Goal: Information Seeking & Learning: Check status

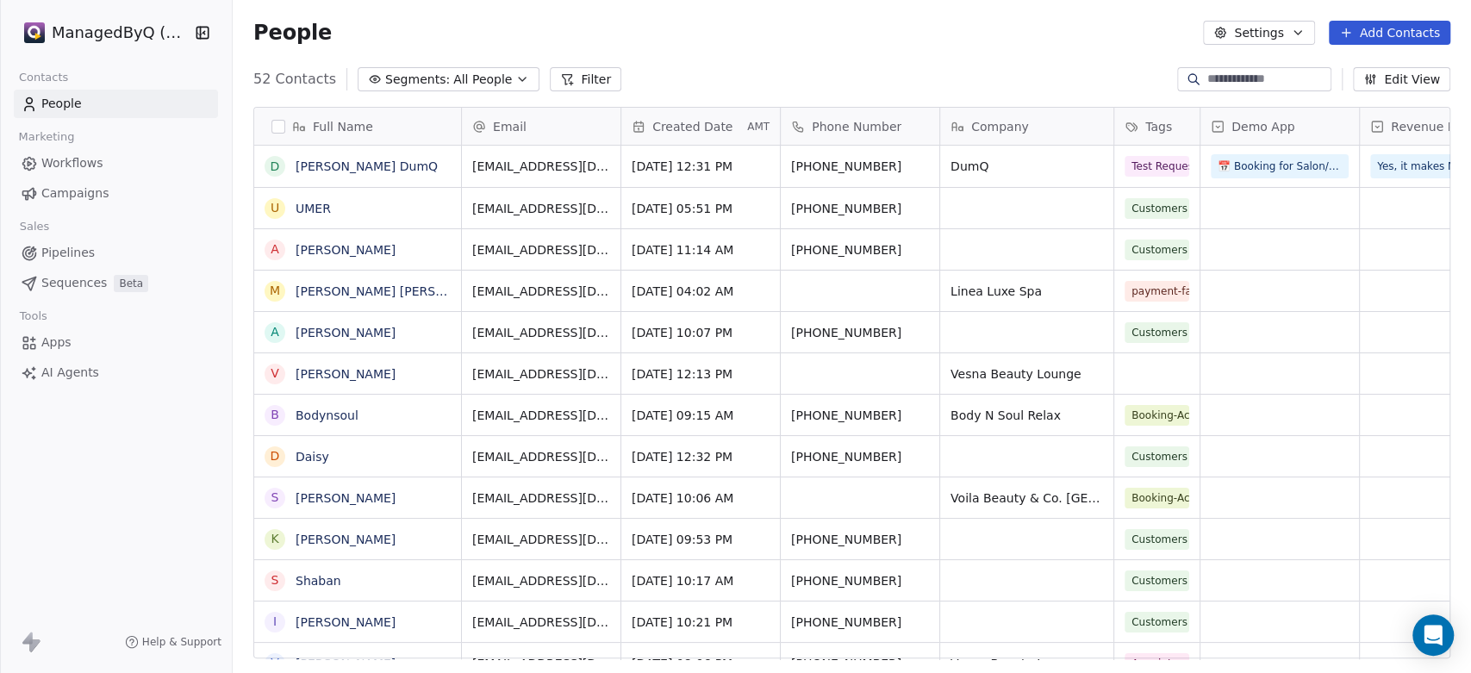
scroll to position [577, 1224]
click at [478, 74] on span "All People" at bounding box center [482, 80] width 59 height 18
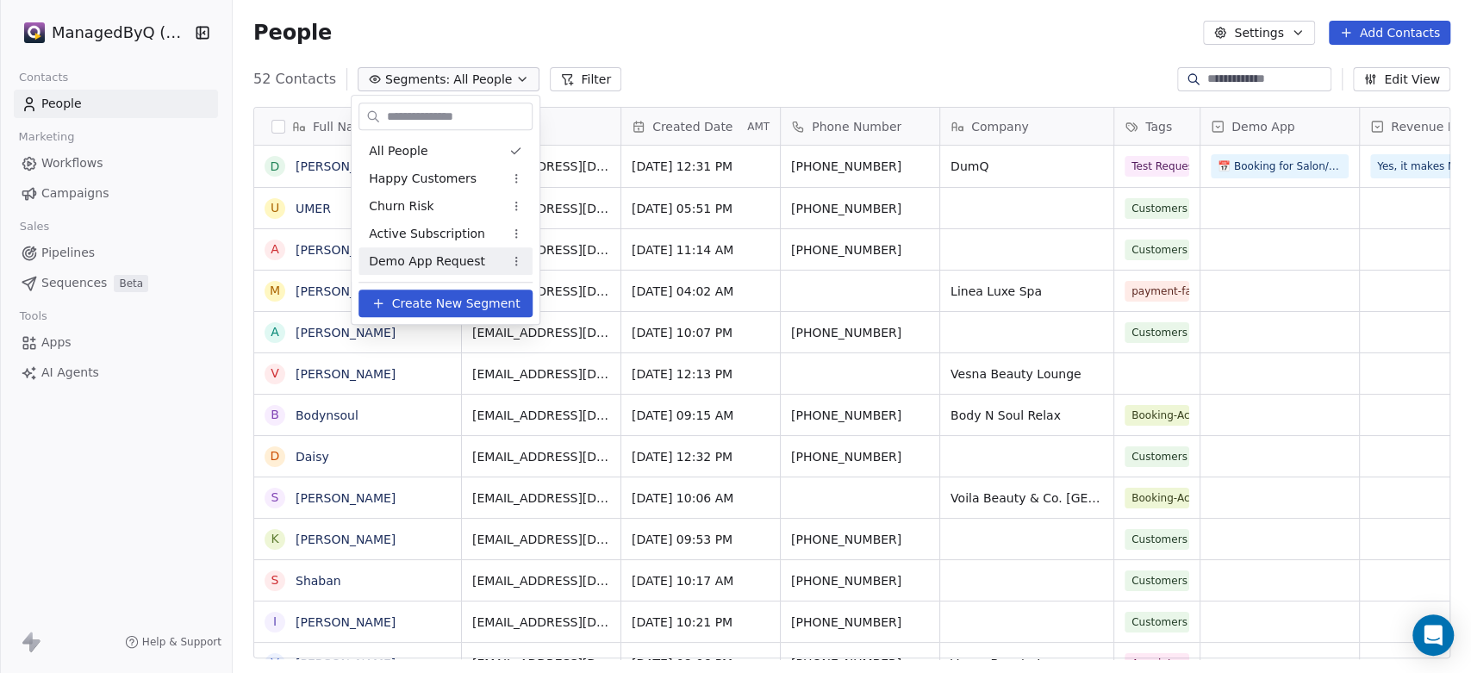
click at [435, 256] on span "Demo App Request" at bounding box center [427, 261] width 116 height 18
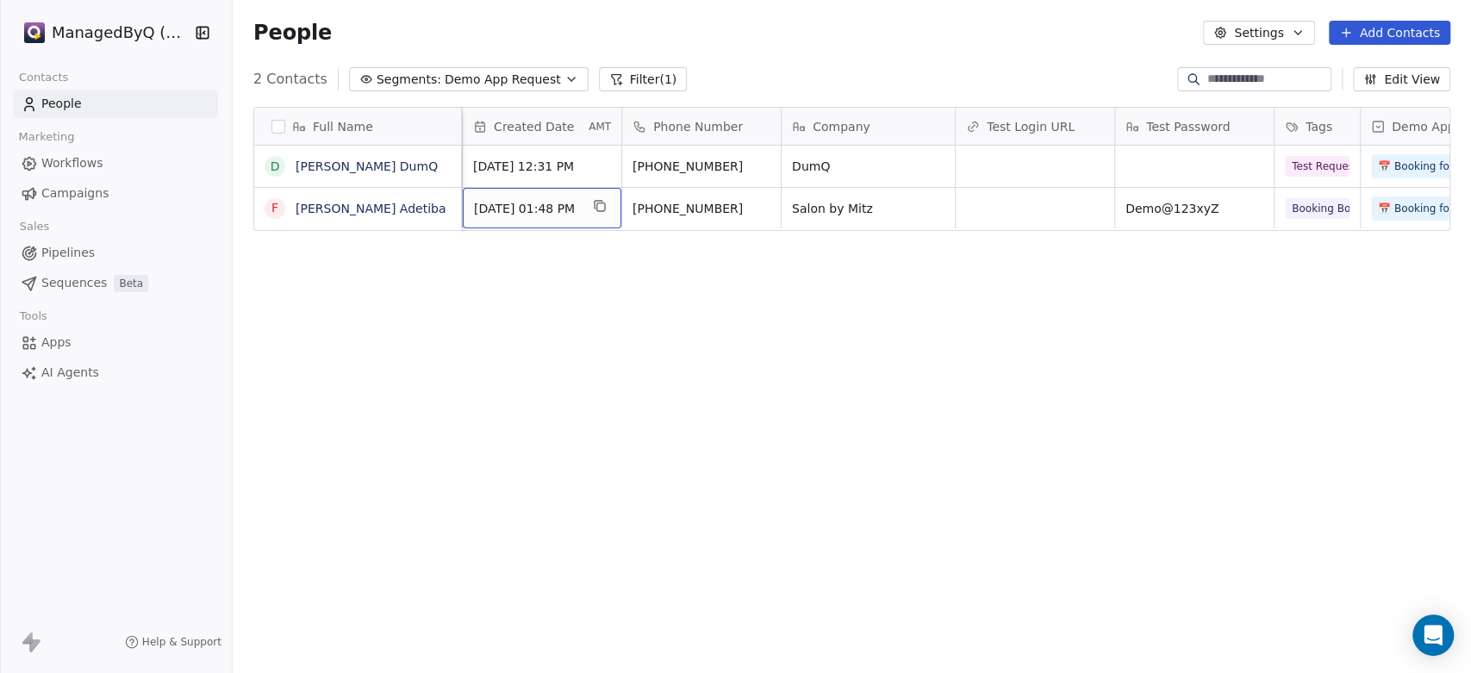
scroll to position [0, 0]
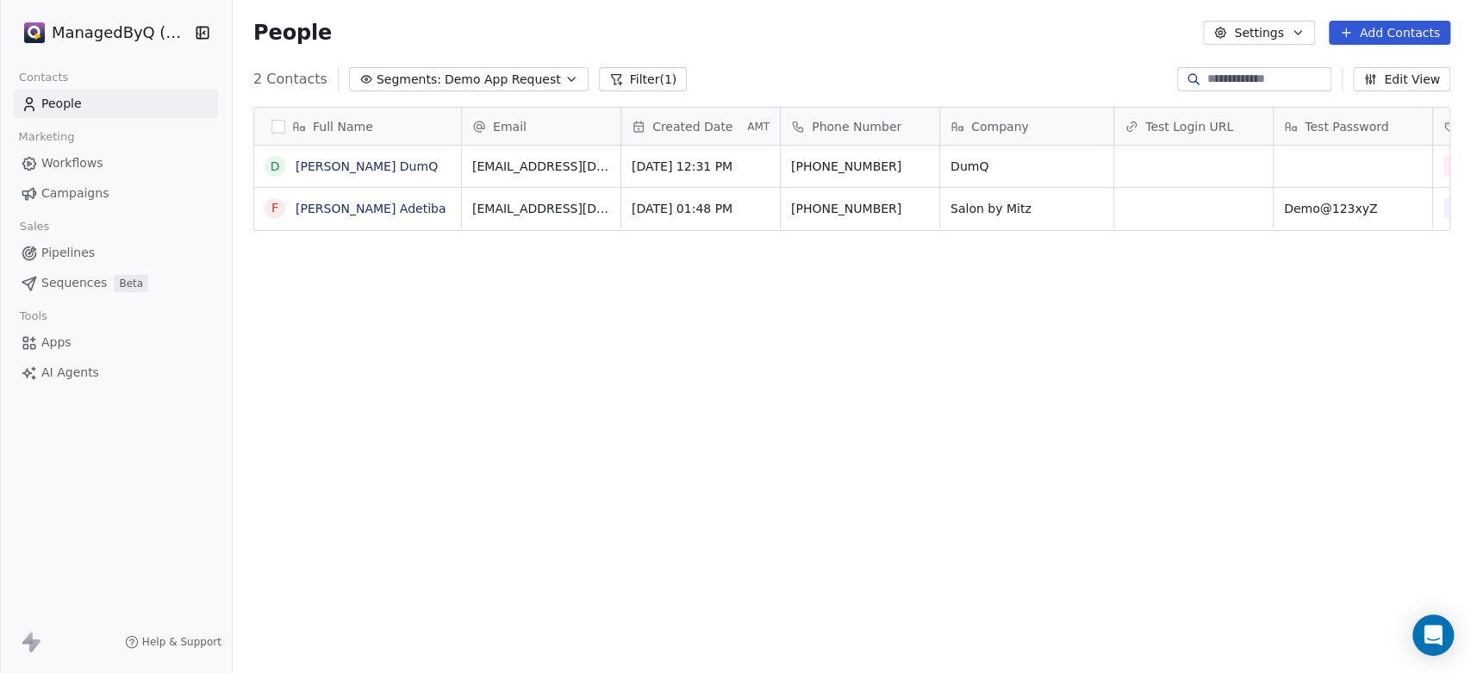
click at [66, 164] on span "Workflows" at bounding box center [72, 163] width 62 height 18
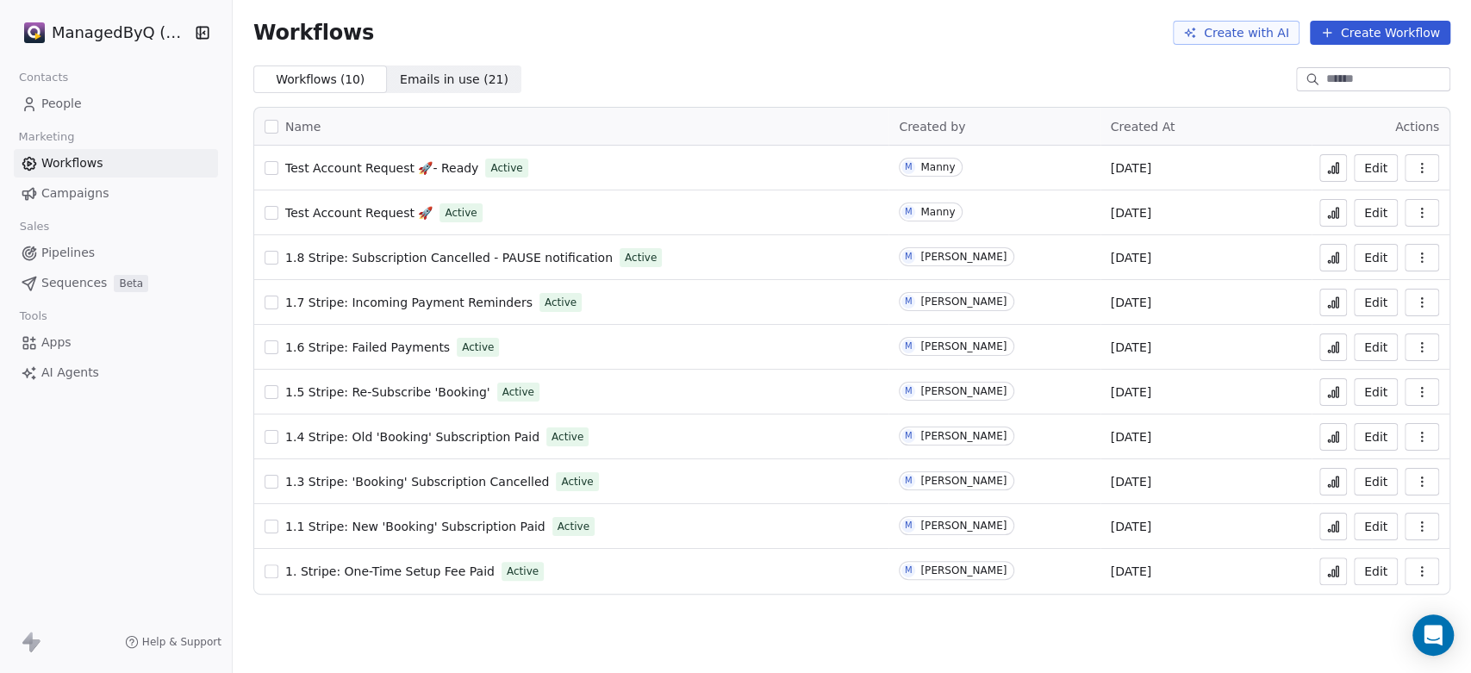
click at [1331, 300] on icon at bounding box center [1333, 303] width 14 height 14
click at [63, 194] on span "Campaigns" at bounding box center [74, 193] width 67 height 18
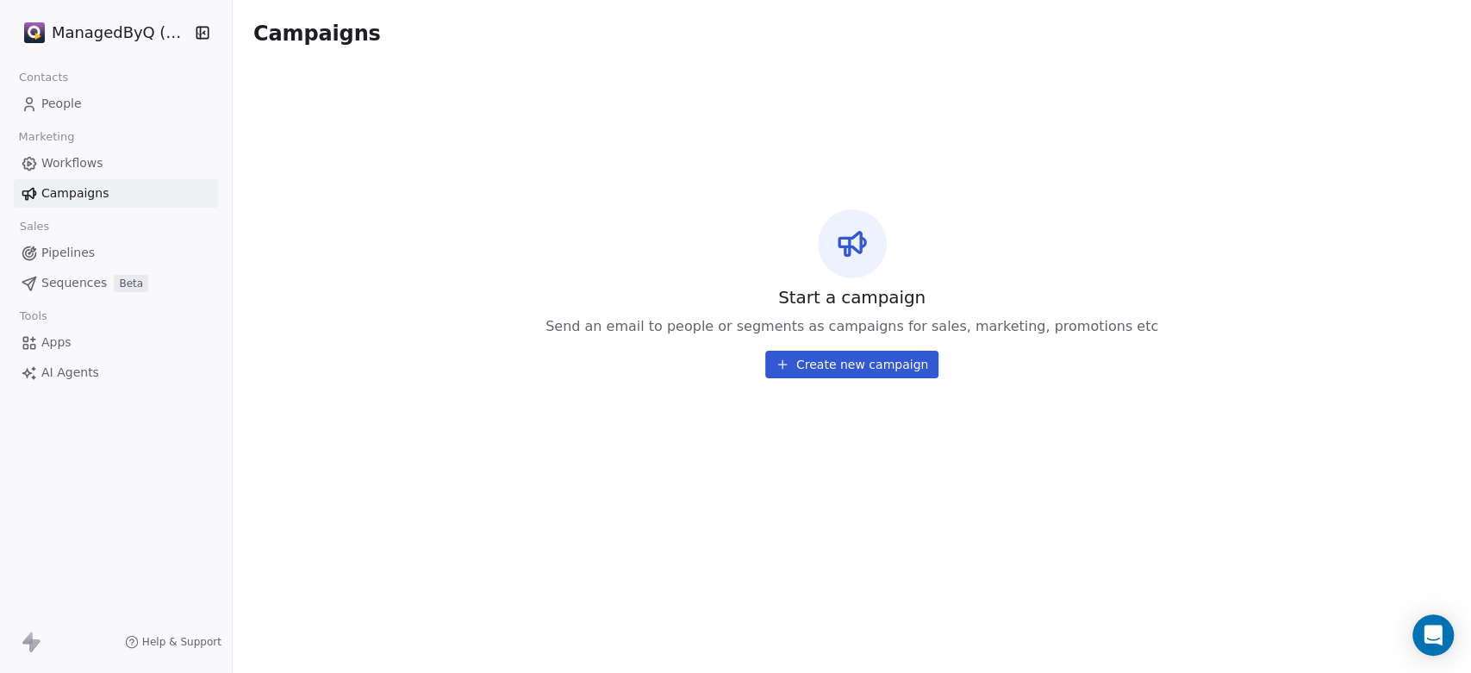
click at [76, 159] on span "Workflows" at bounding box center [72, 163] width 62 height 18
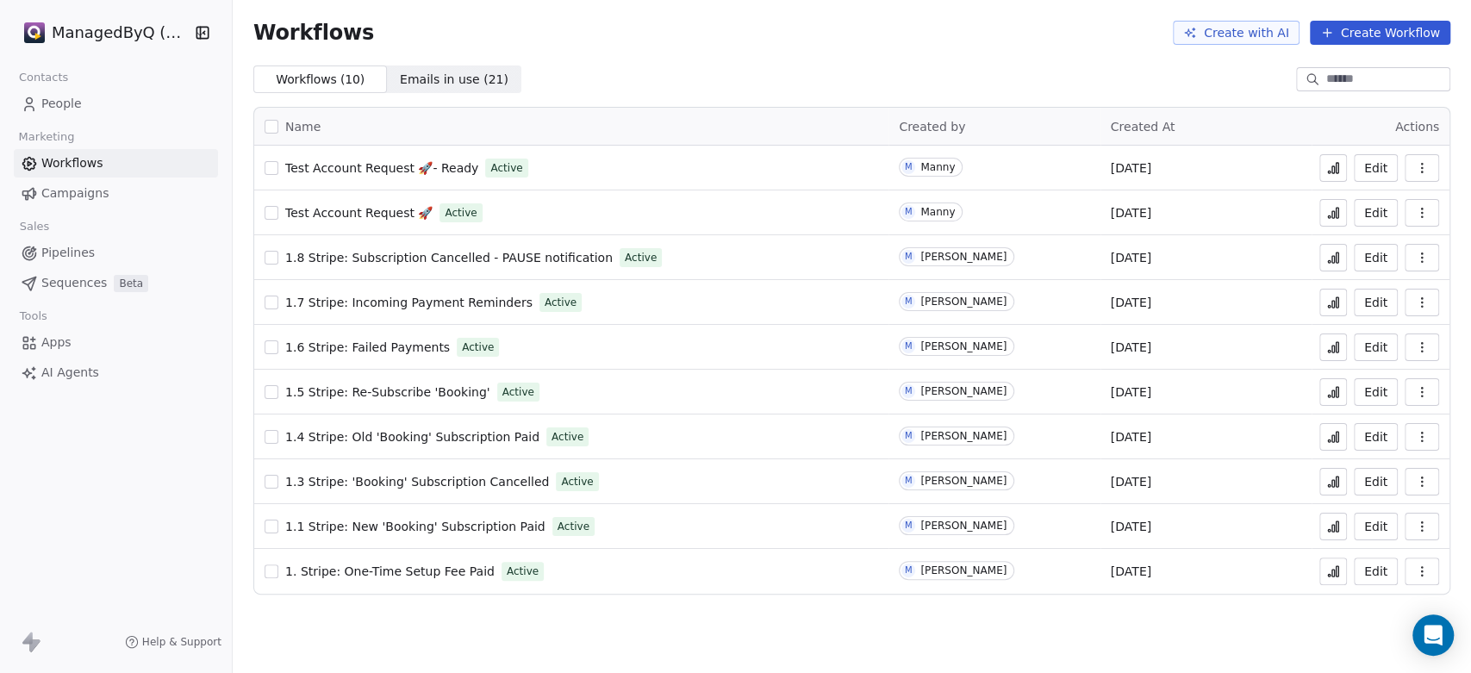
click at [98, 19] on html "ManagedByQ (FZE) Contacts People Marketing Workflows Campaigns Sales Pipelines …" at bounding box center [735, 336] width 1471 height 673
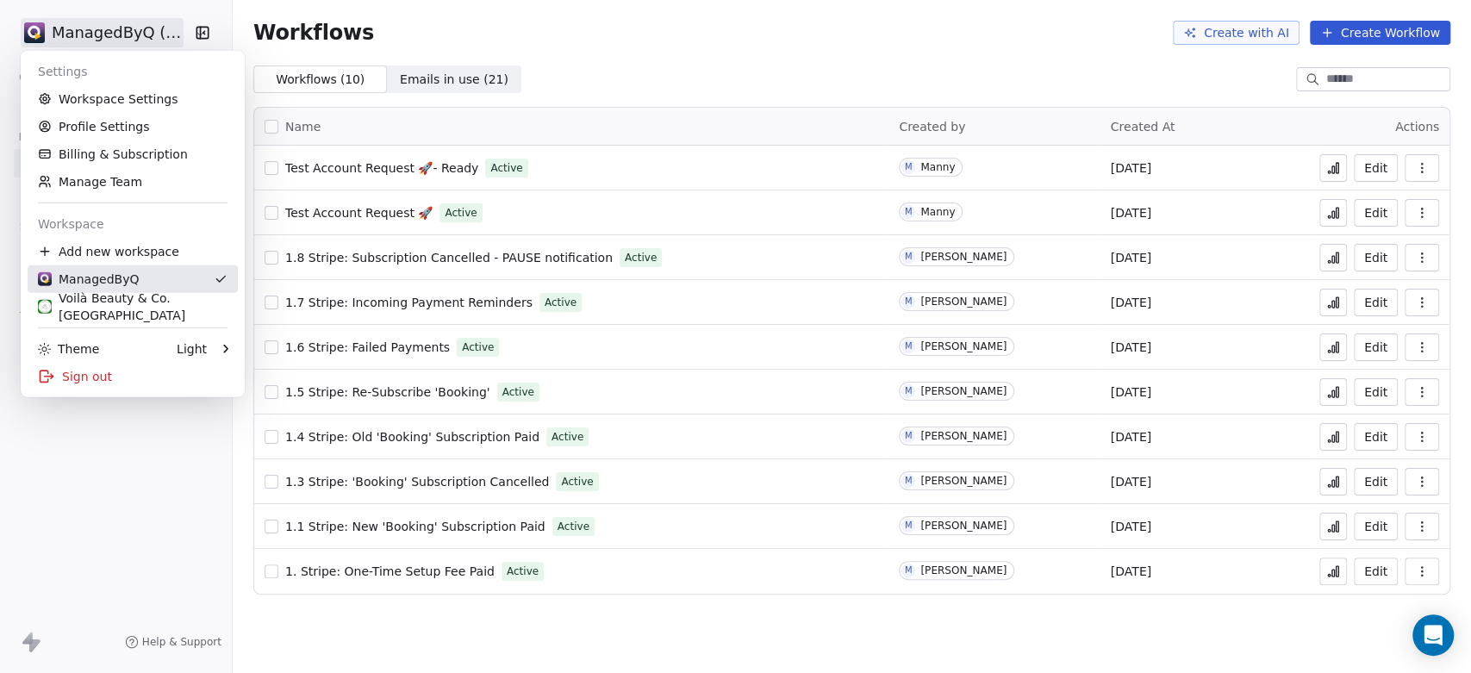
click at [124, 299] on div "Voilà Beauty & Co. [GEOGRAPHIC_DATA]" at bounding box center [133, 307] width 190 height 34
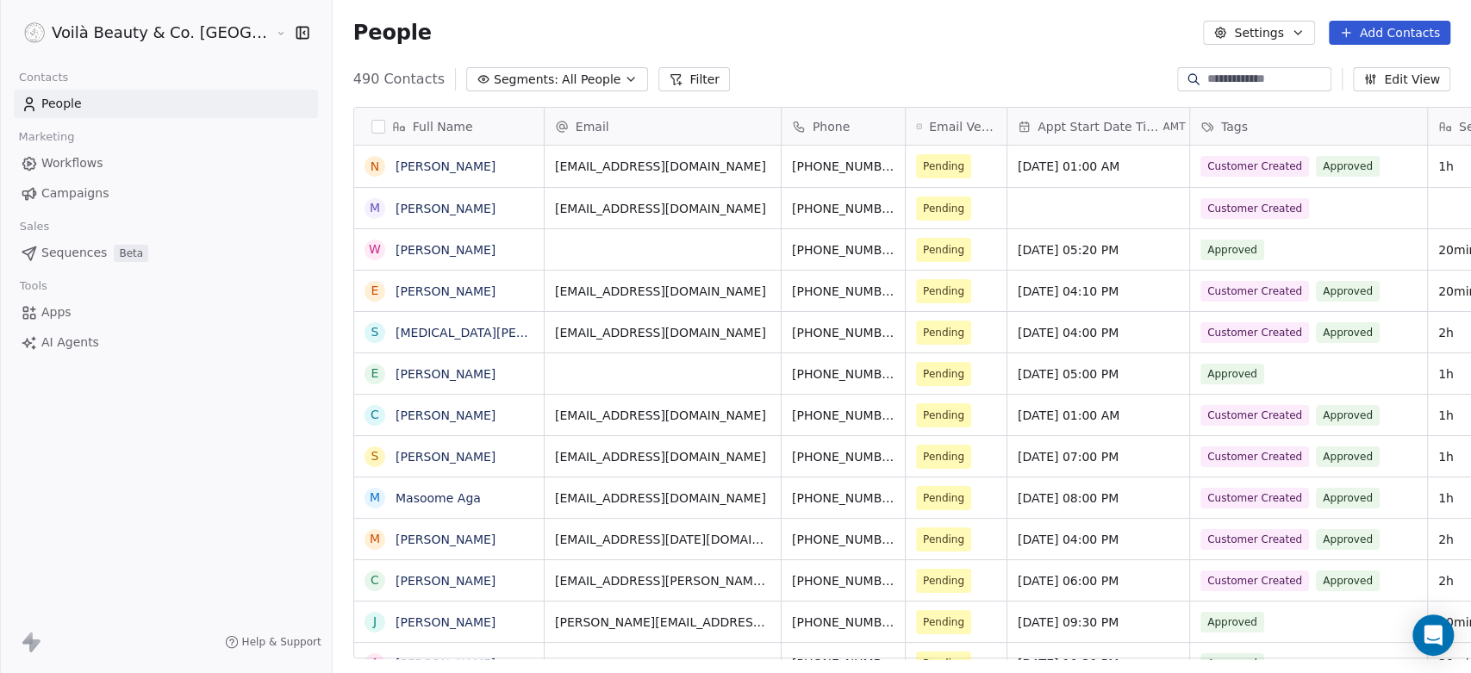
scroll to position [577, 1199]
click at [78, 195] on span "Campaigns" at bounding box center [74, 193] width 67 height 18
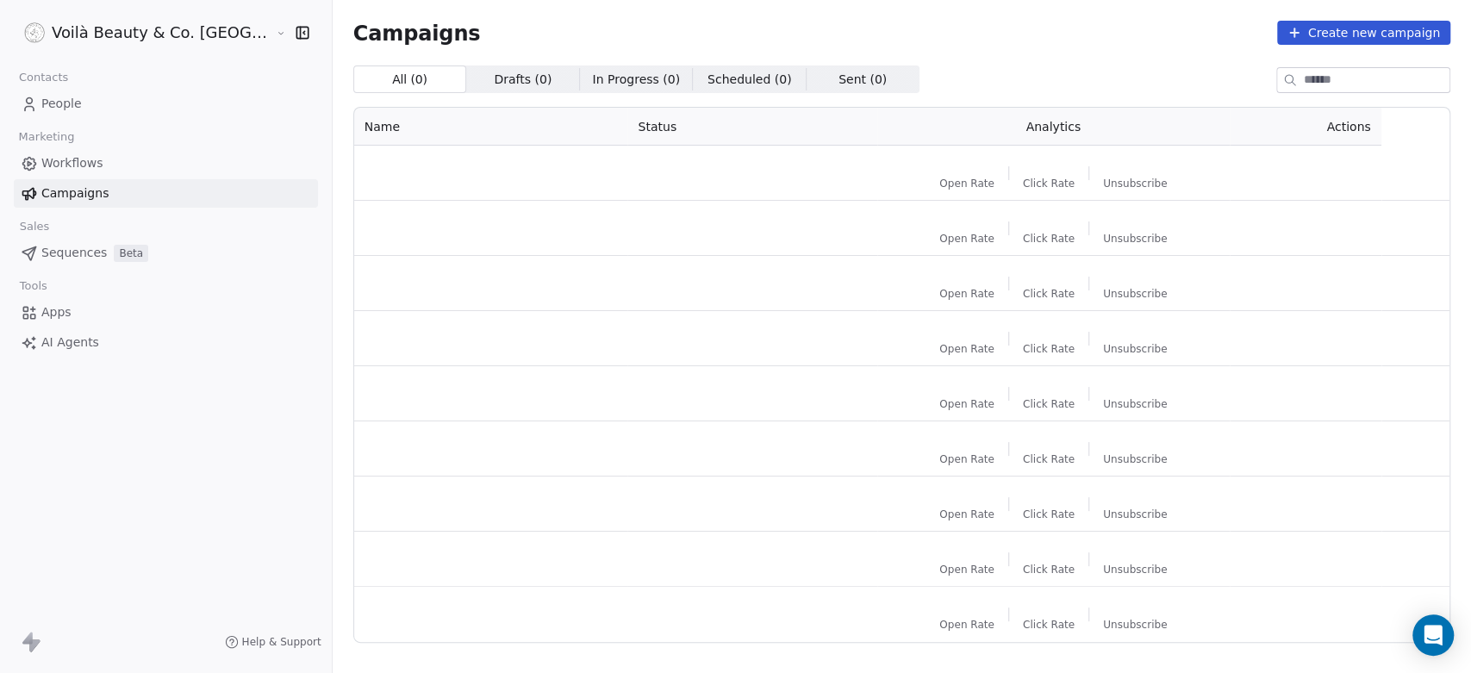
click at [73, 160] on span "Workflows" at bounding box center [72, 163] width 62 height 18
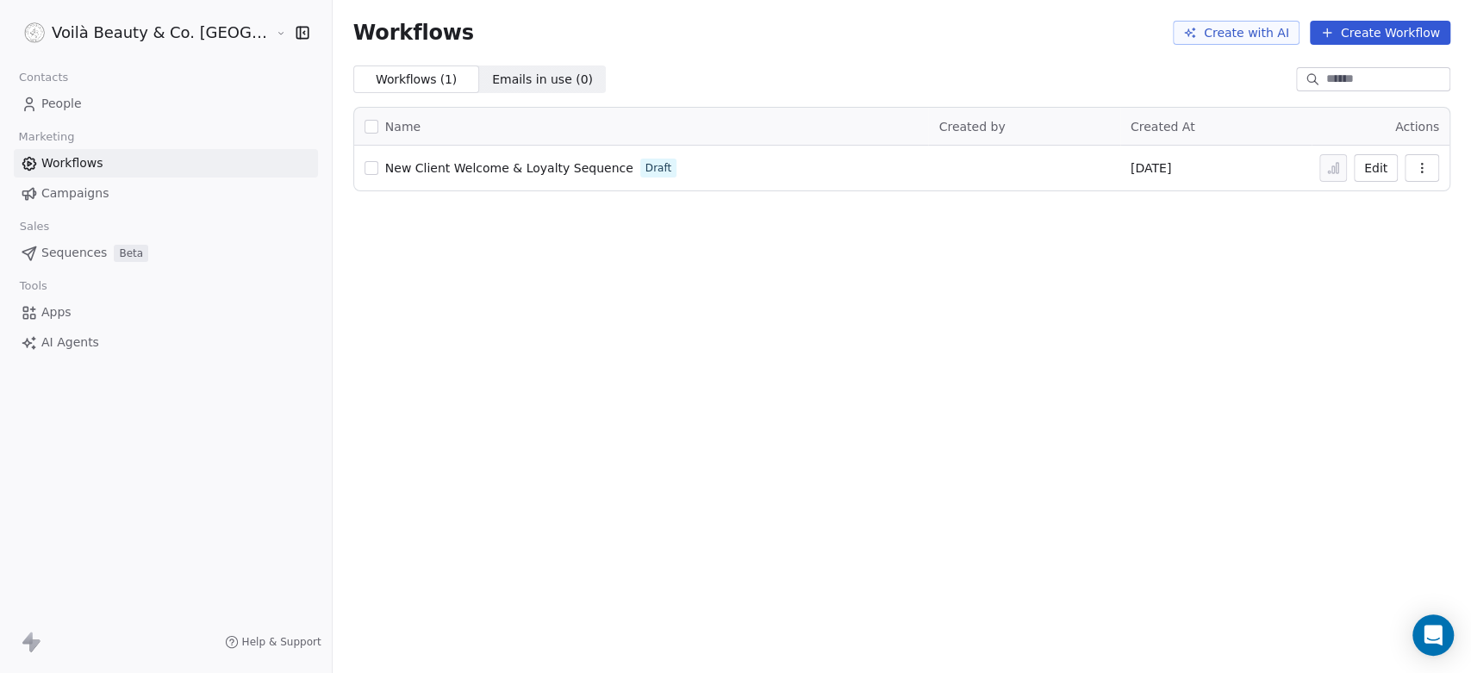
click at [90, 196] on span "Campaigns" at bounding box center [74, 193] width 67 height 18
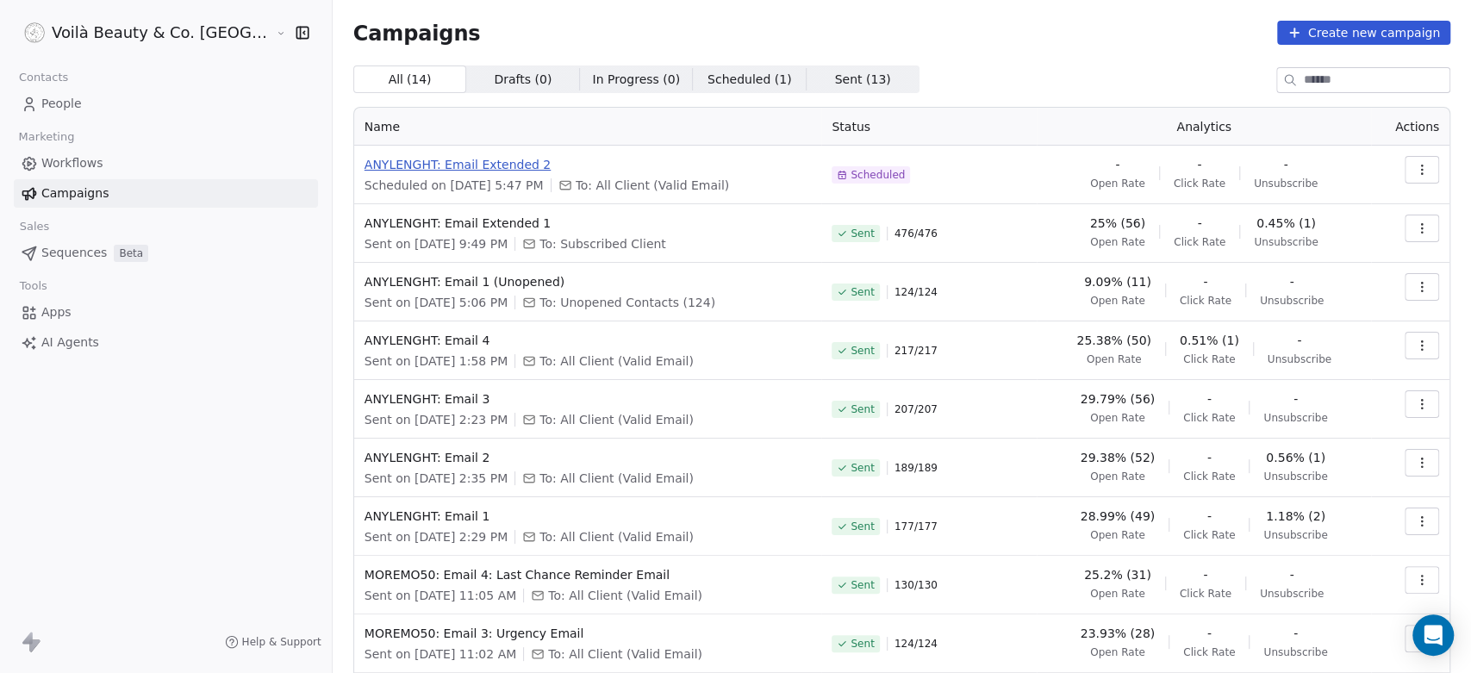
click at [424, 163] on span "ANYLENGHT: Email Extended 2" at bounding box center [588, 164] width 447 height 17
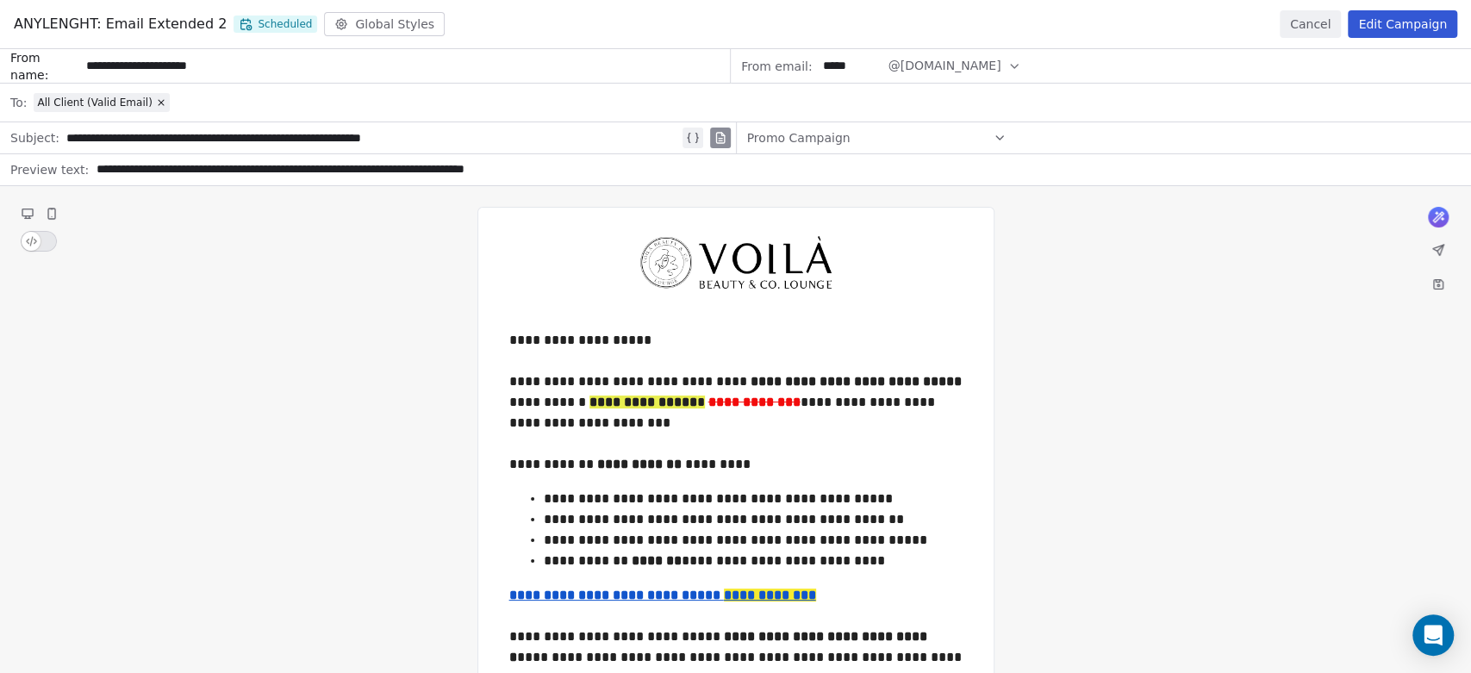
click at [1303, 18] on button "Cancel" at bounding box center [1310, 24] width 61 height 28
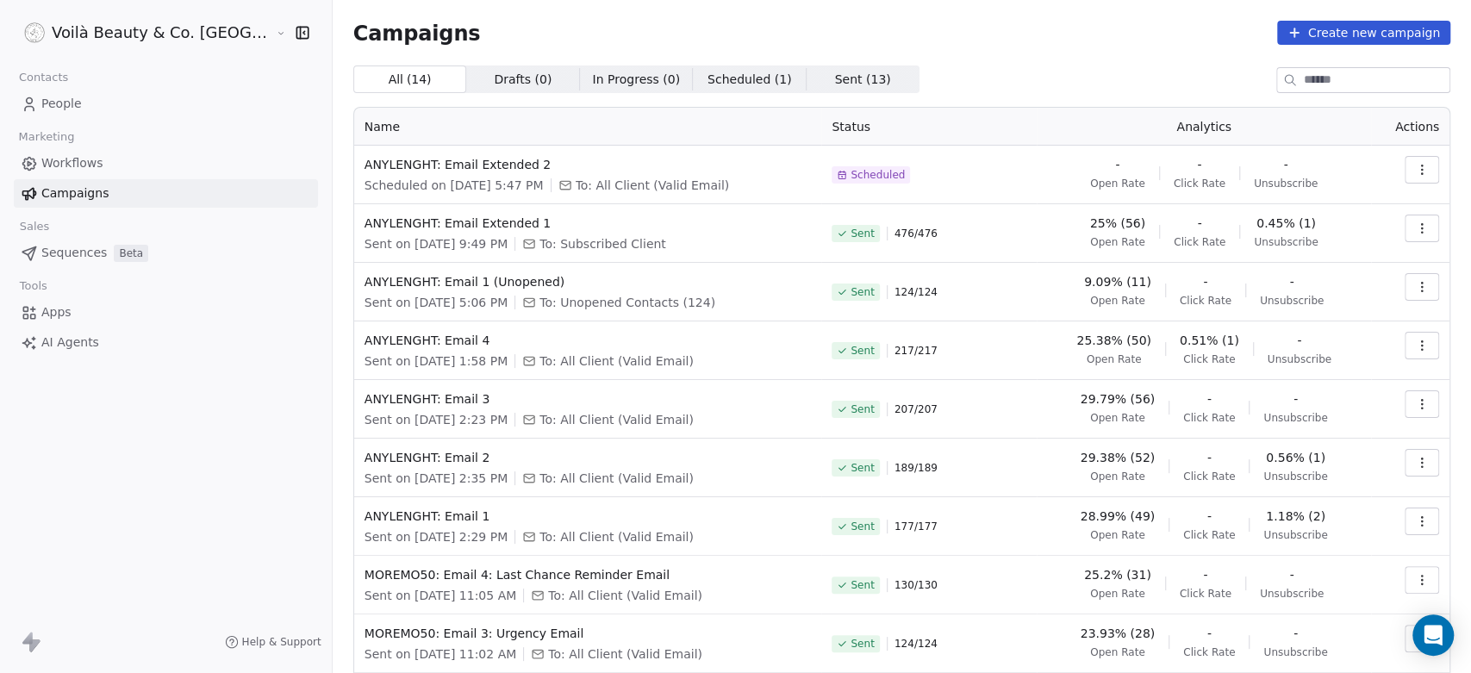
click at [66, 102] on span "People" at bounding box center [61, 104] width 41 height 18
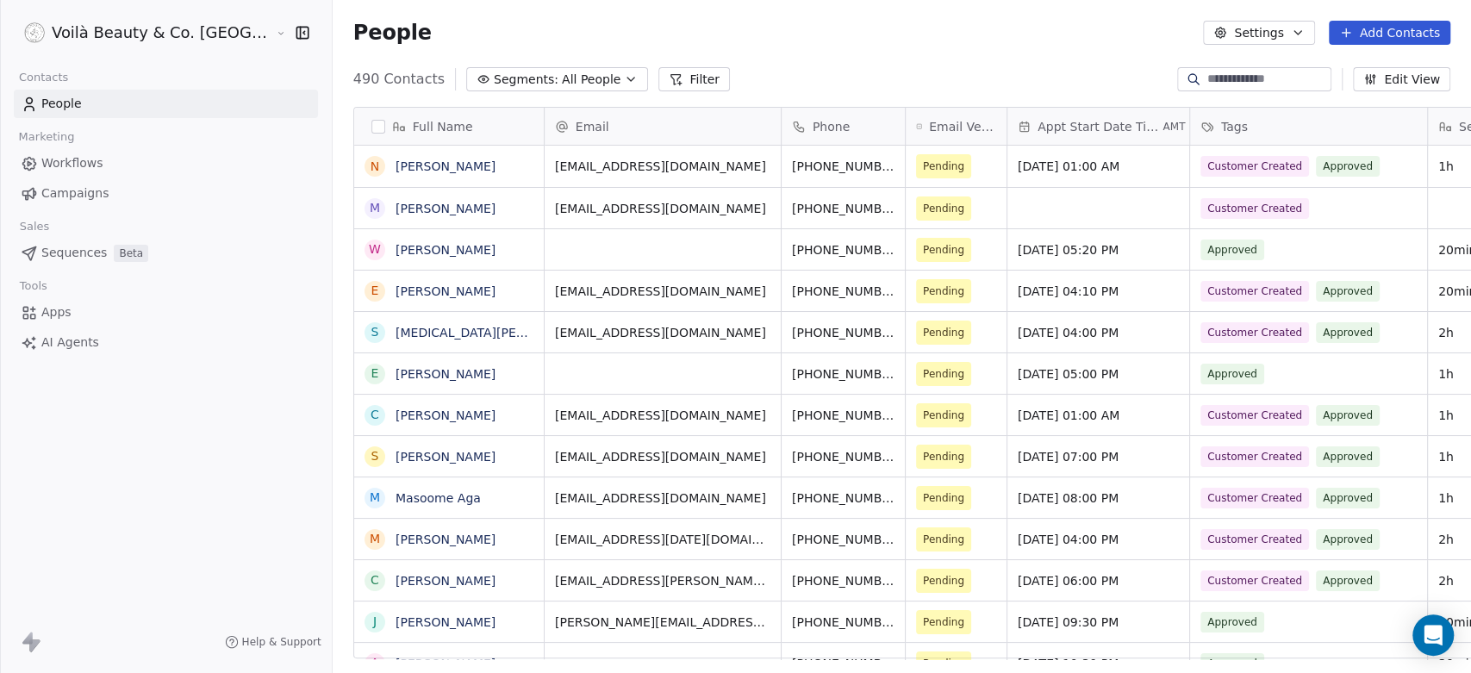
scroll to position [577, 1199]
click at [122, 31] on html "Voilà Beauty & Co. Lounge Contacts People Marketing Workflows Campaigns Sales S…" at bounding box center [735, 336] width 1471 height 673
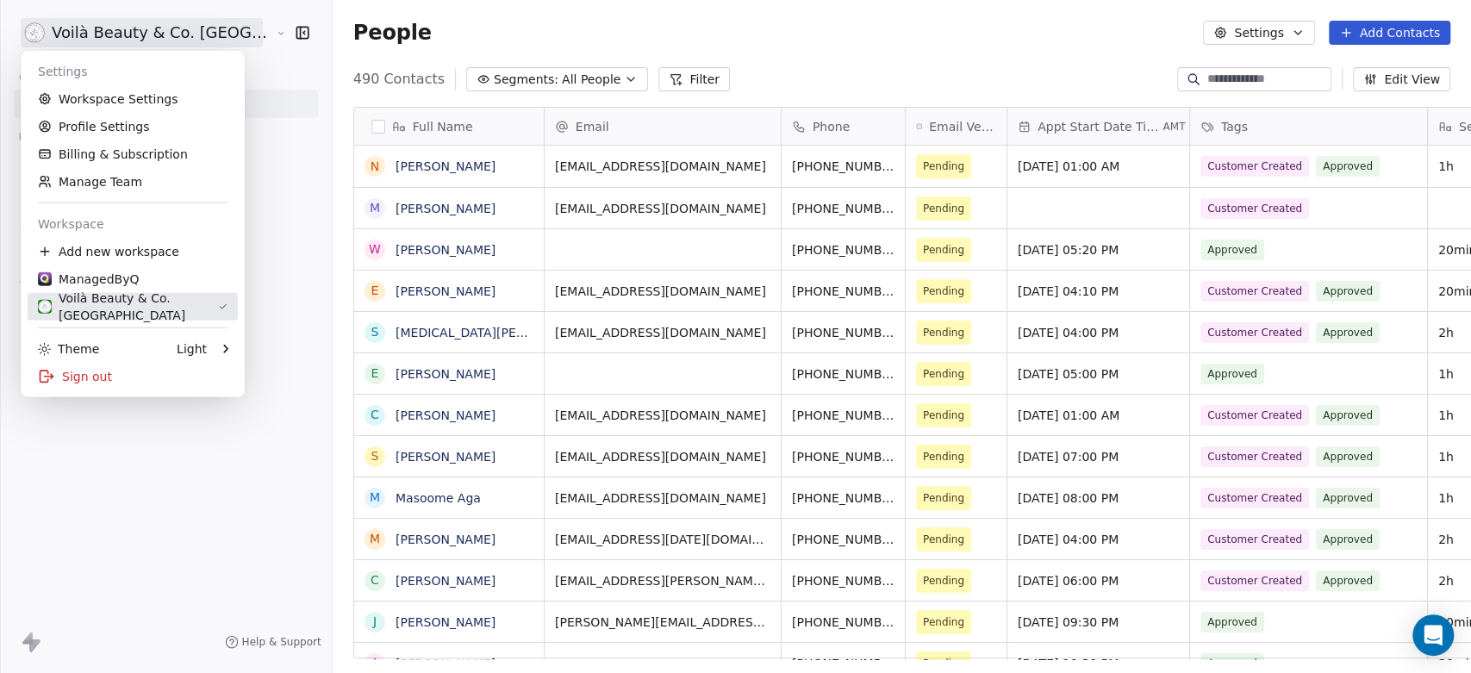
click at [139, 300] on div "Voilà Beauty & Co. [GEOGRAPHIC_DATA]" at bounding box center [128, 307] width 180 height 34
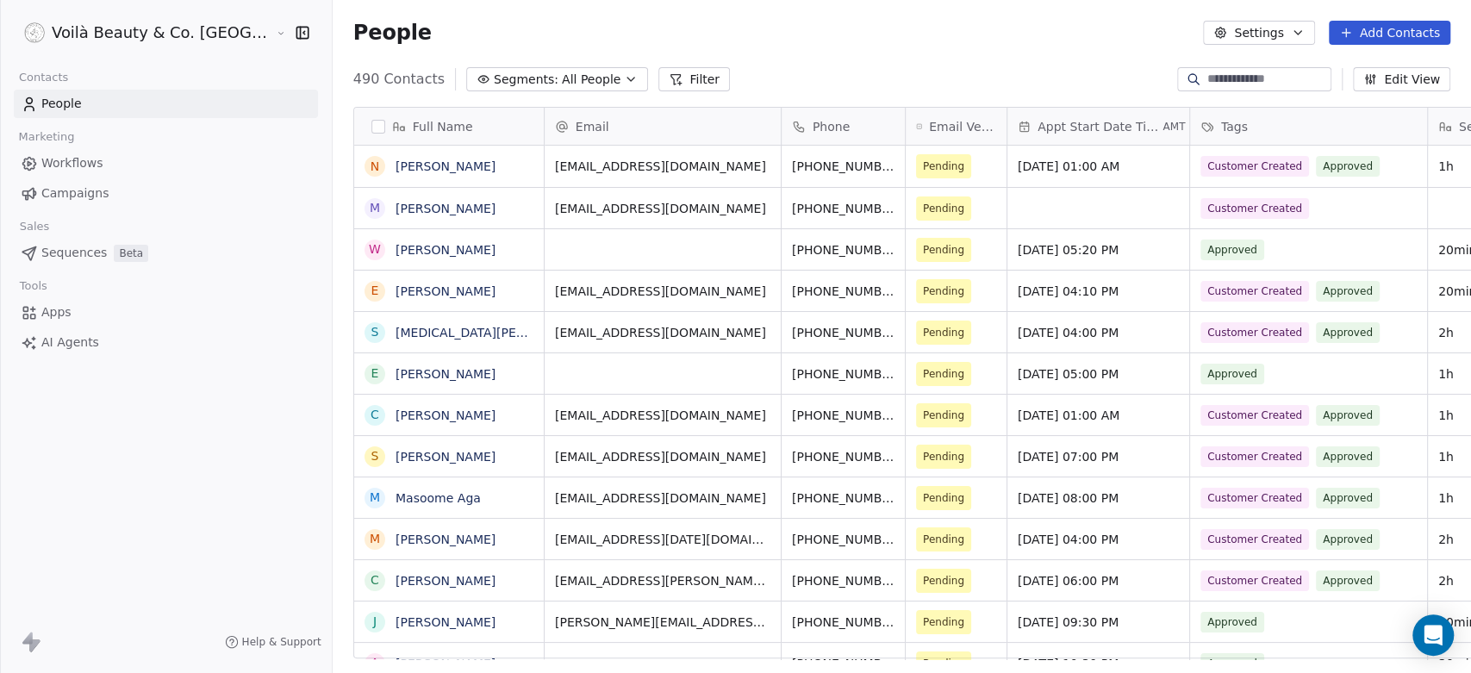
click at [91, 25] on html "Voilà Beauty & Co. Lounge Contacts People Marketing Workflows Campaigns Sales S…" at bounding box center [735, 336] width 1471 height 673
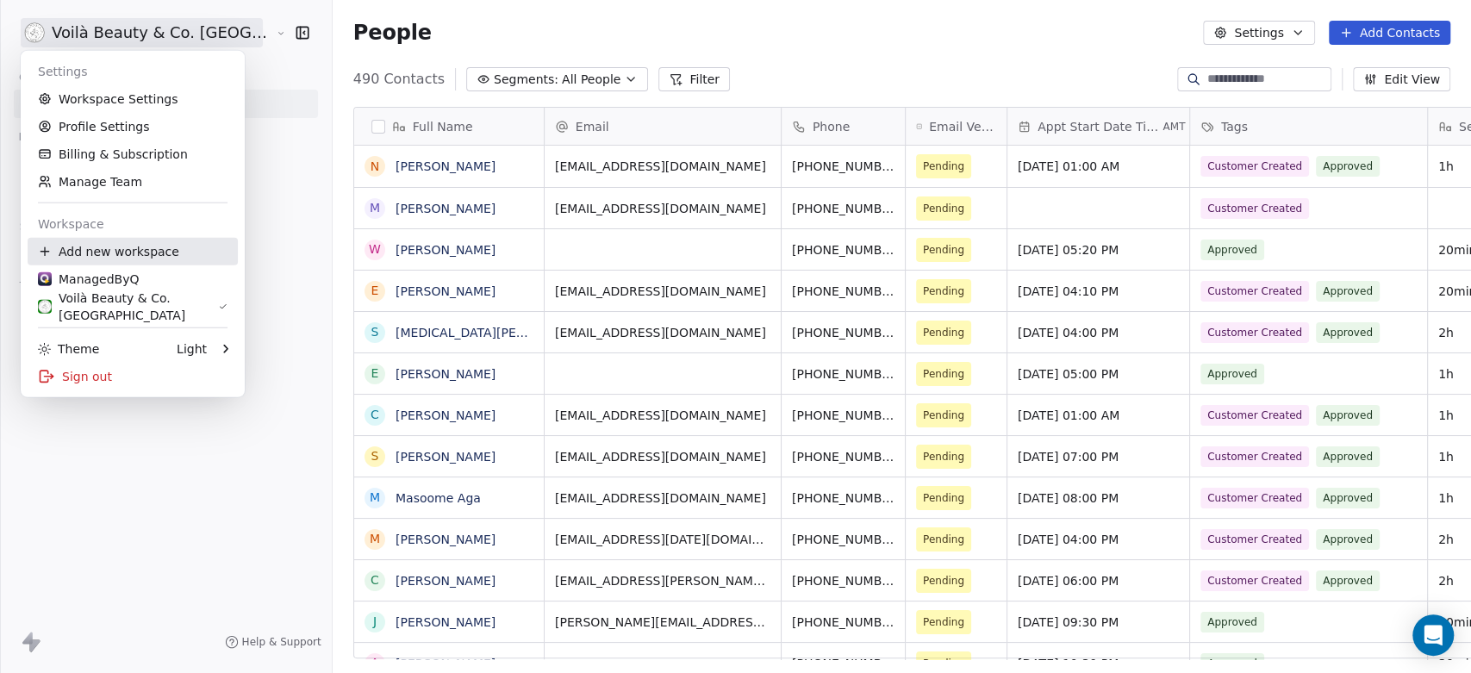
click at [103, 271] on div "ManagedByQ" at bounding box center [88, 279] width 101 height 17
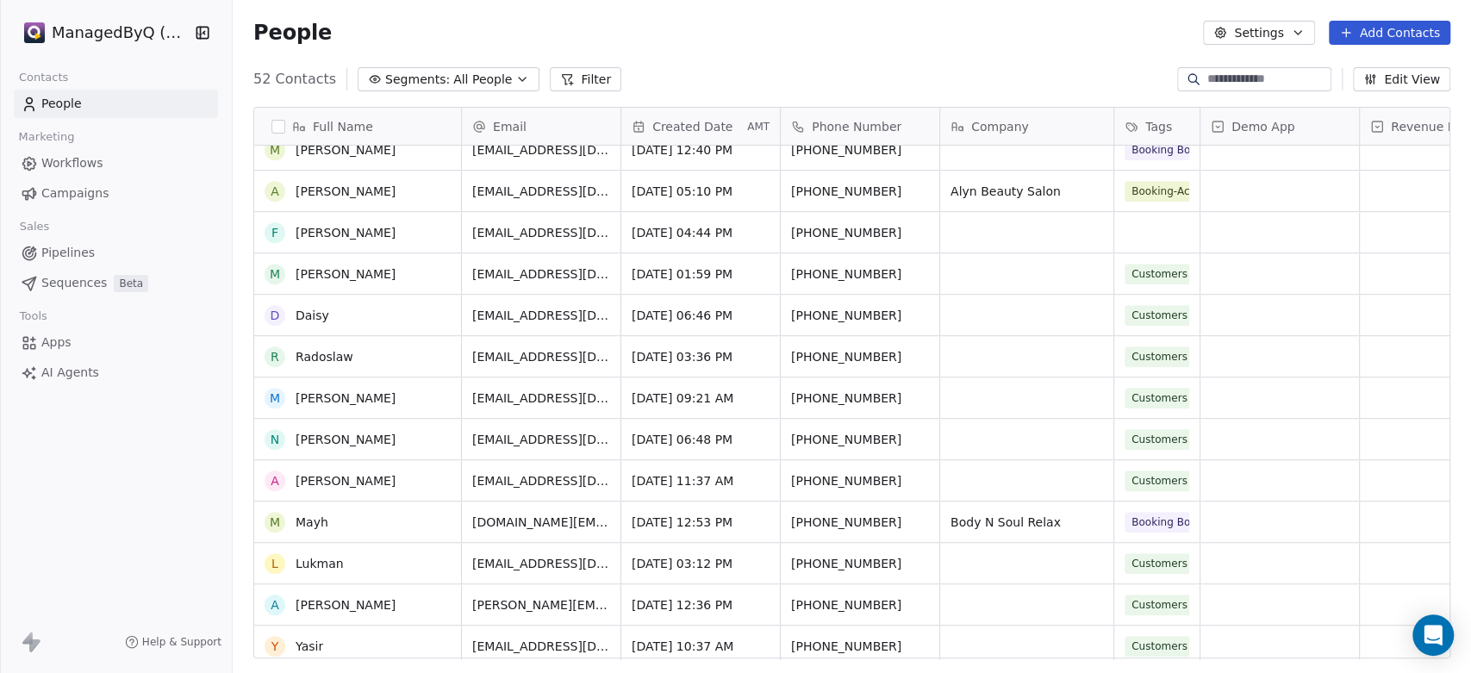
scroll to position [478, 0]
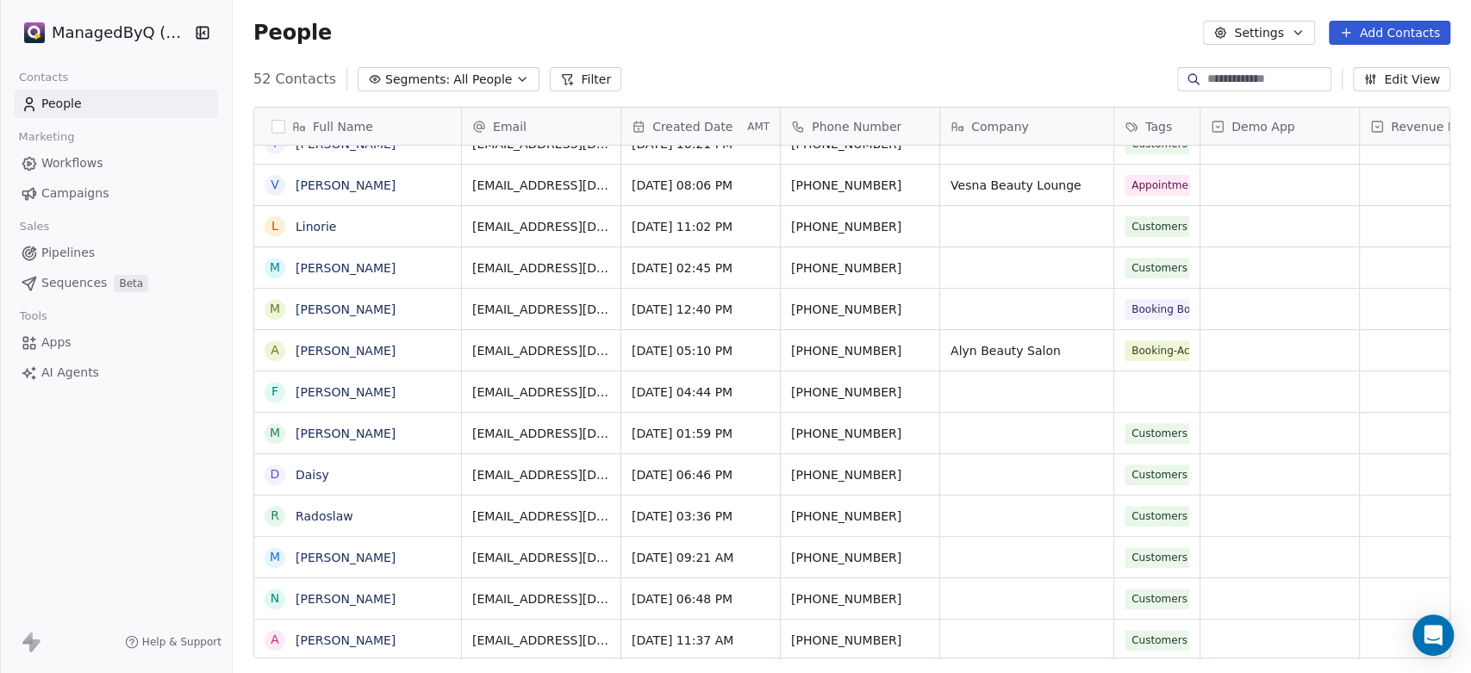
click at [1217, 81] on input at bounding box center [1267, 79] width 121 height 17
type input "******"
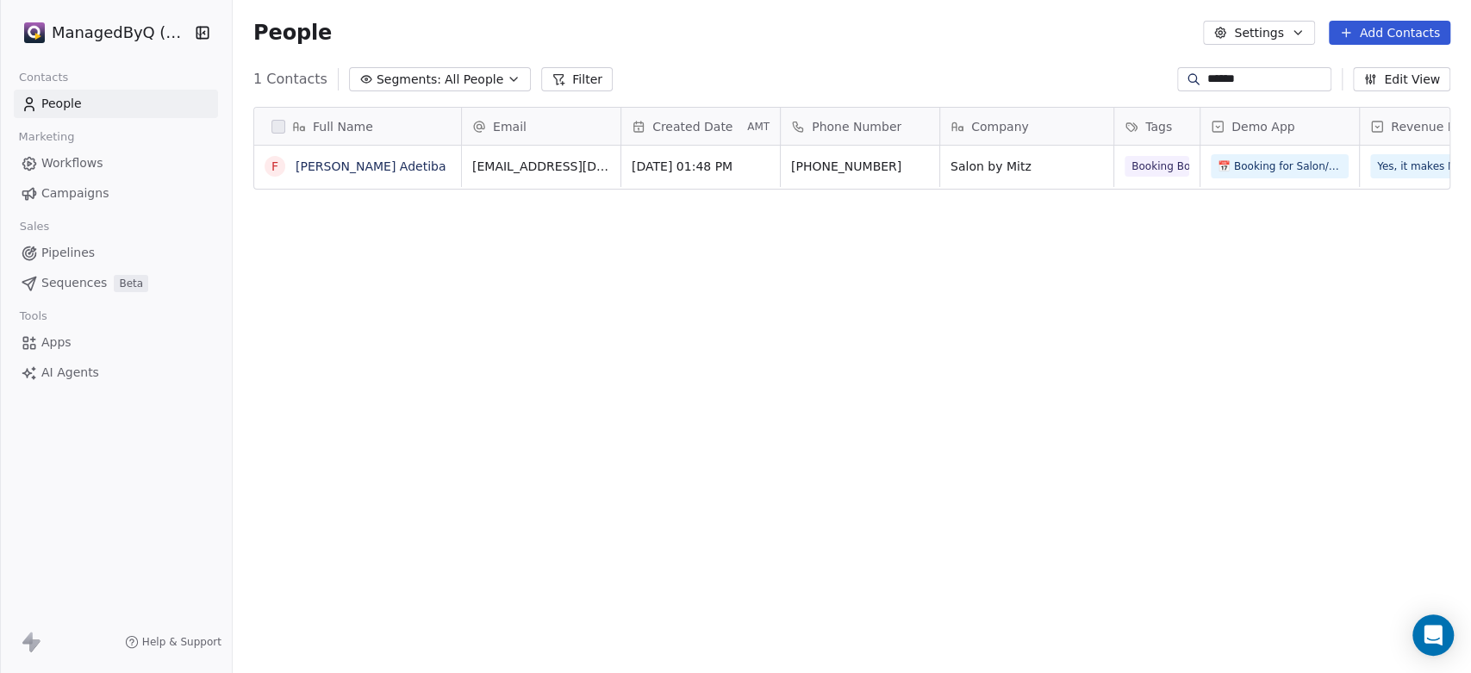
scroll to position [577, 1224]
click at [354, 163] on link "[PERSON_NAME] Adetiba" at bounding box center [371, 166] width 150 height 14
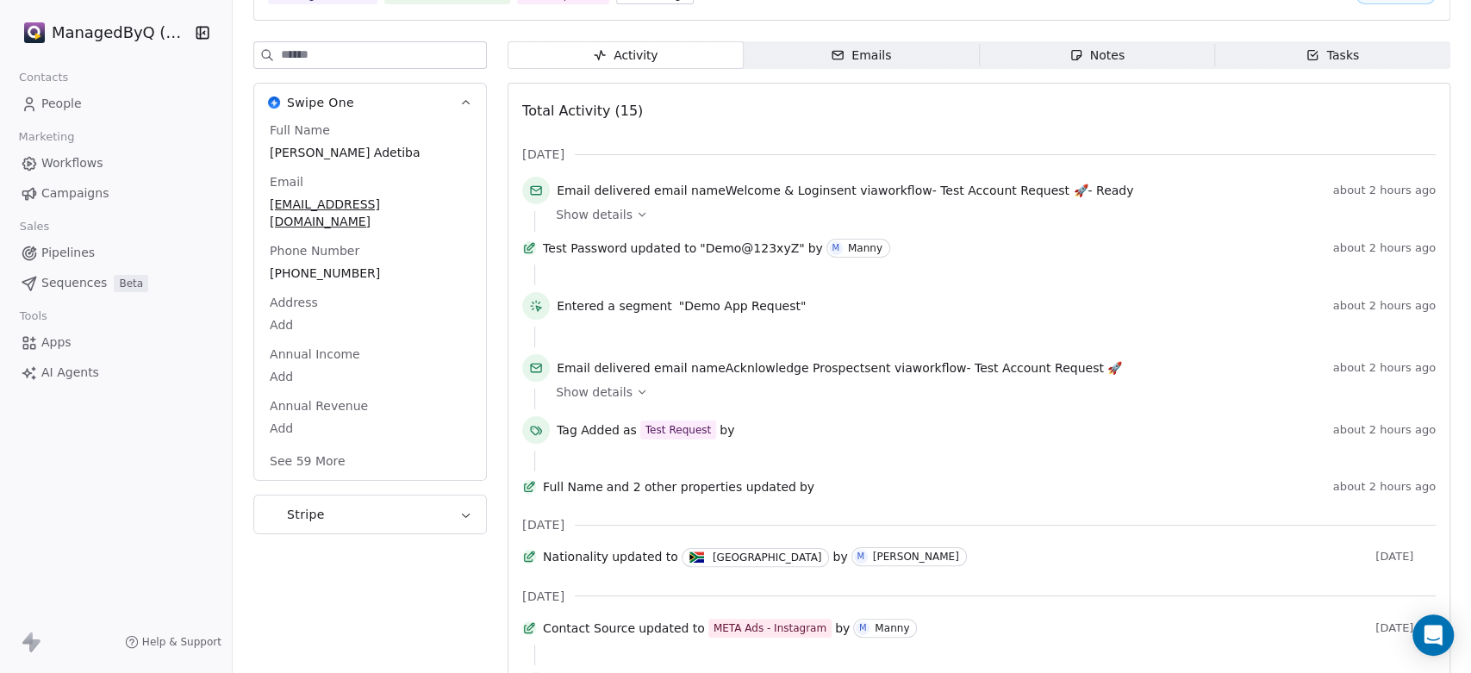
scroll to position [152, 0]
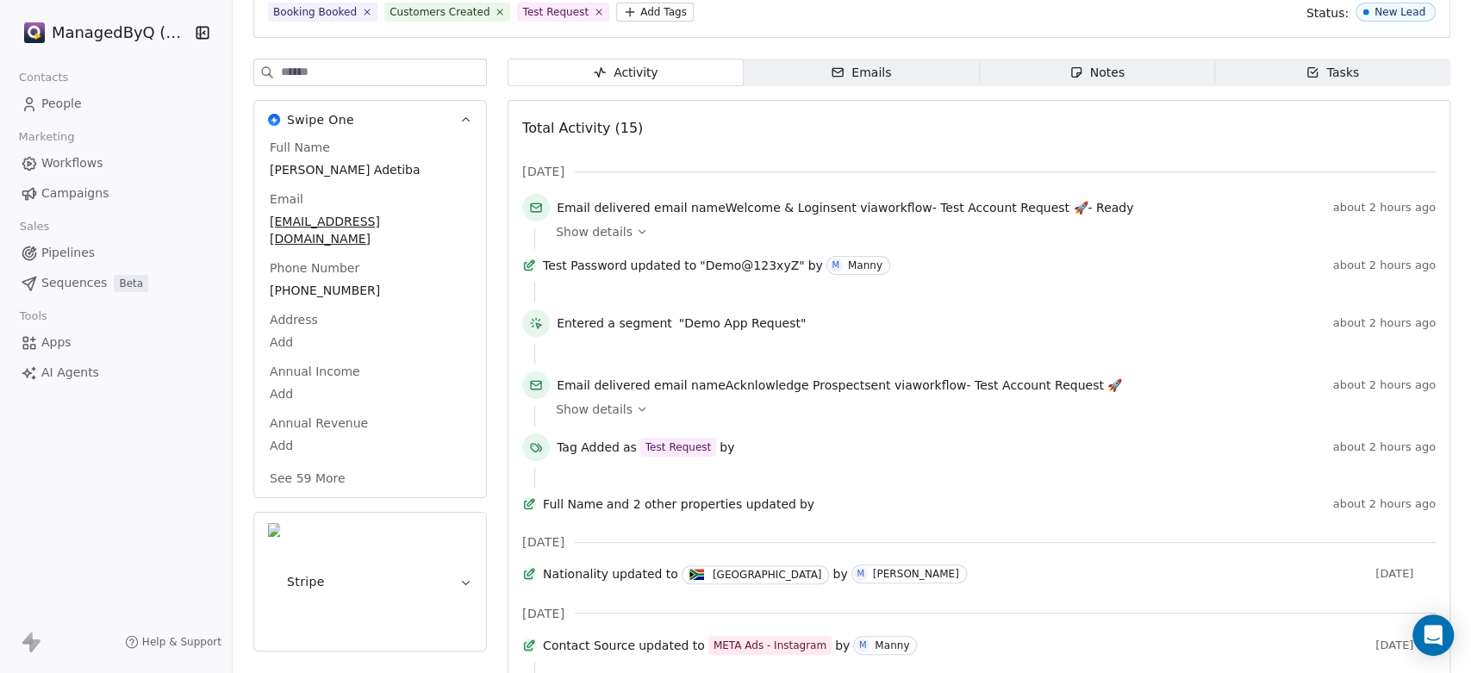
click at [636, 234] on icon at bounding box center [642, 232] width 12 height 12
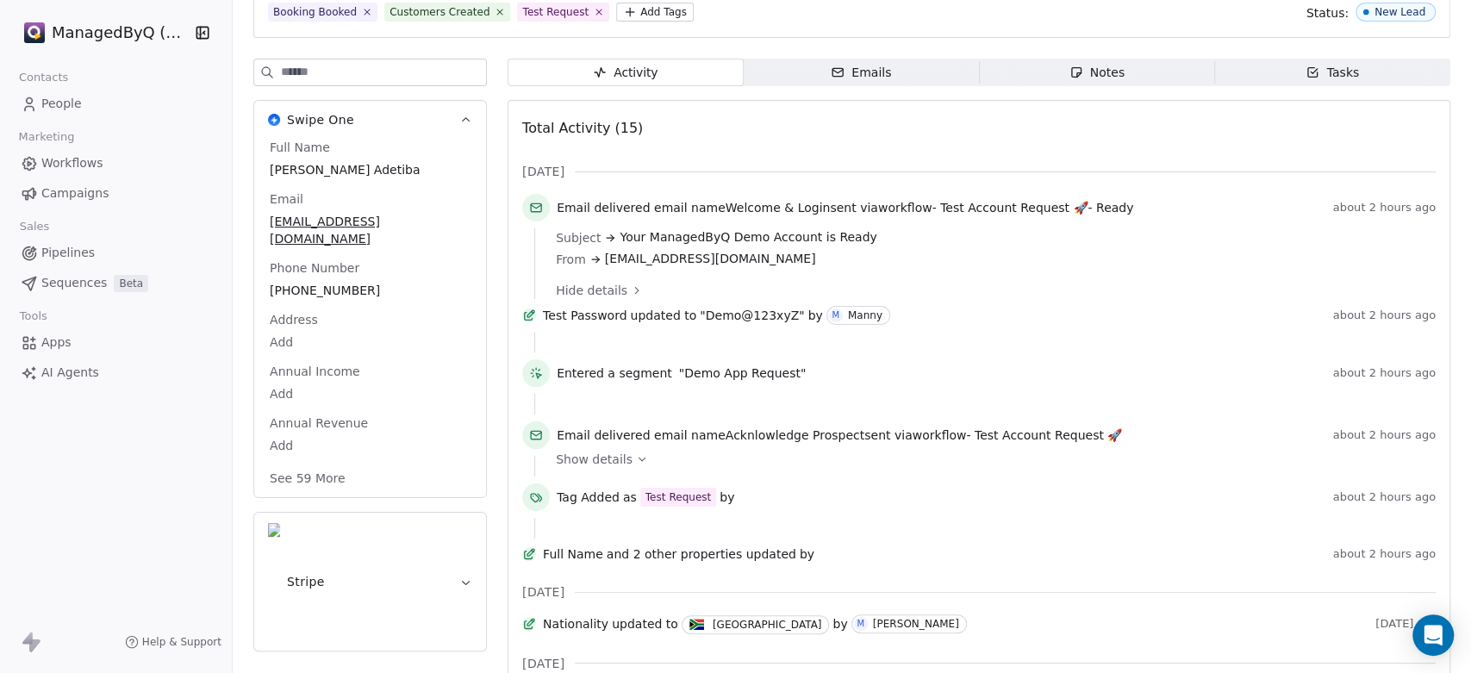
click at [847, 68] on div "Emails" at bounding box center [861, 73] width 60 height 18
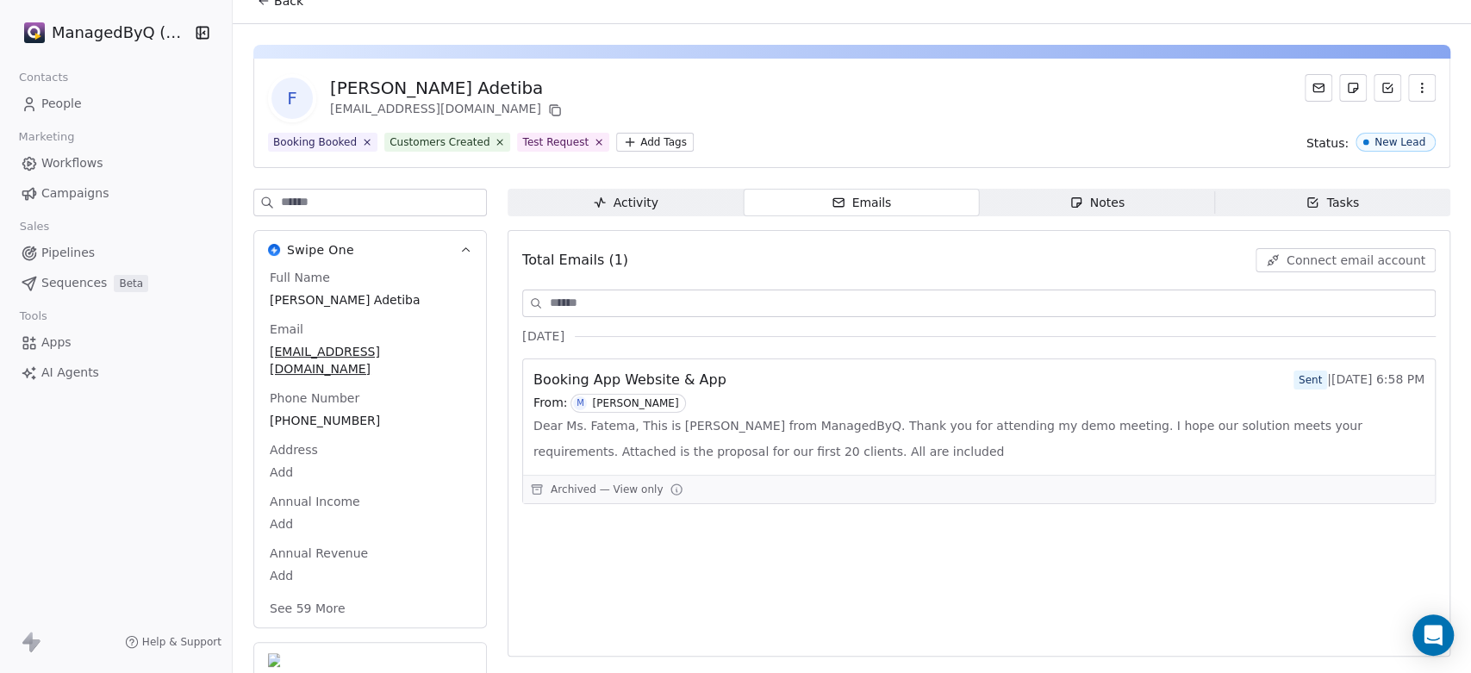
click at [749, 423] on span "Dear Ms. Fatema, This is [PERSON_NAME] from ManagedByQ. Thank you for attending…" at bounding box center [978, 439] width 891 height 52
click at [817, 445] on span "Dear Ms. Fatema, This is [PERSON_NAME] from ManagedByQ. Thank you for attending…" at bounding box center [978, 439] width 891 height 52
click at [818, 445] on span "Dear Ms. Fatema, This is [PERSON_NAME] from ManagedByQ. Thank you for attending…" at bounding box center [978, 439] width 891 height 52
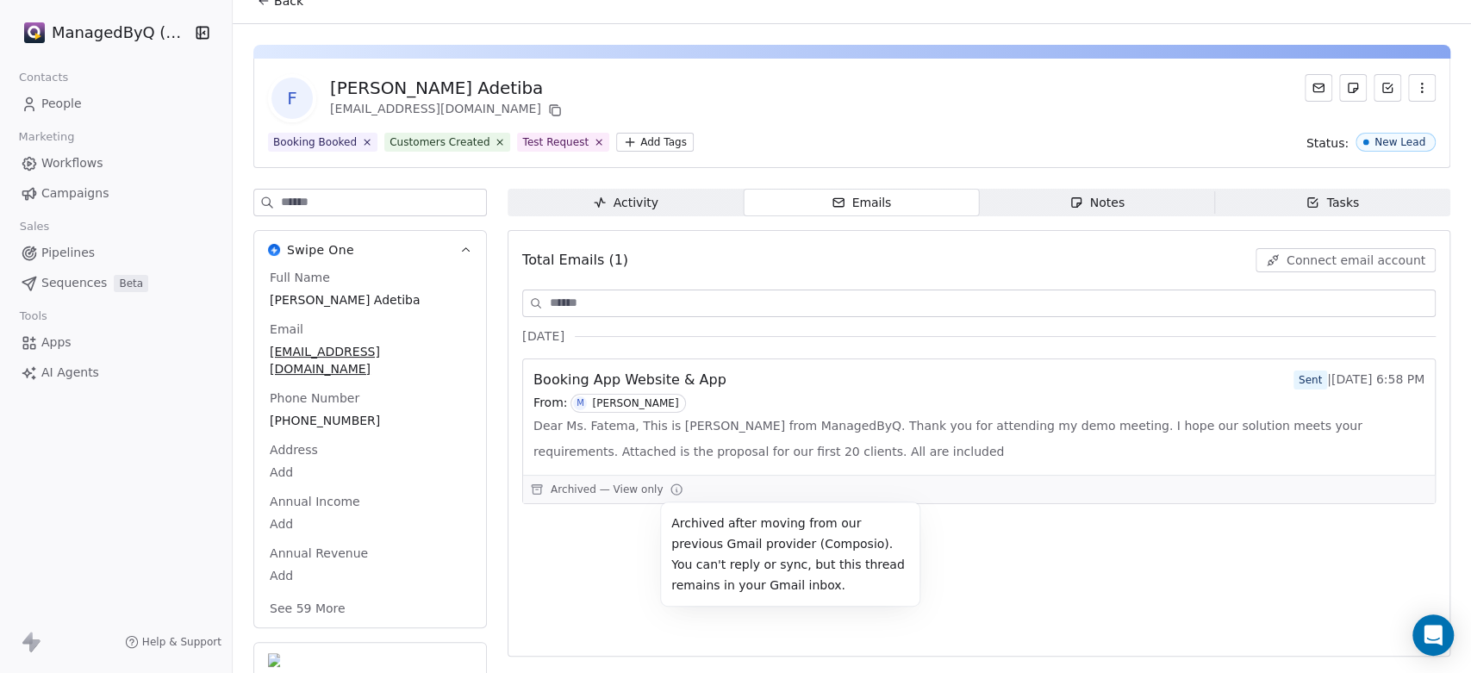
click at [671, 489] on icon at bounding box center [677, 490] width 14 height 14
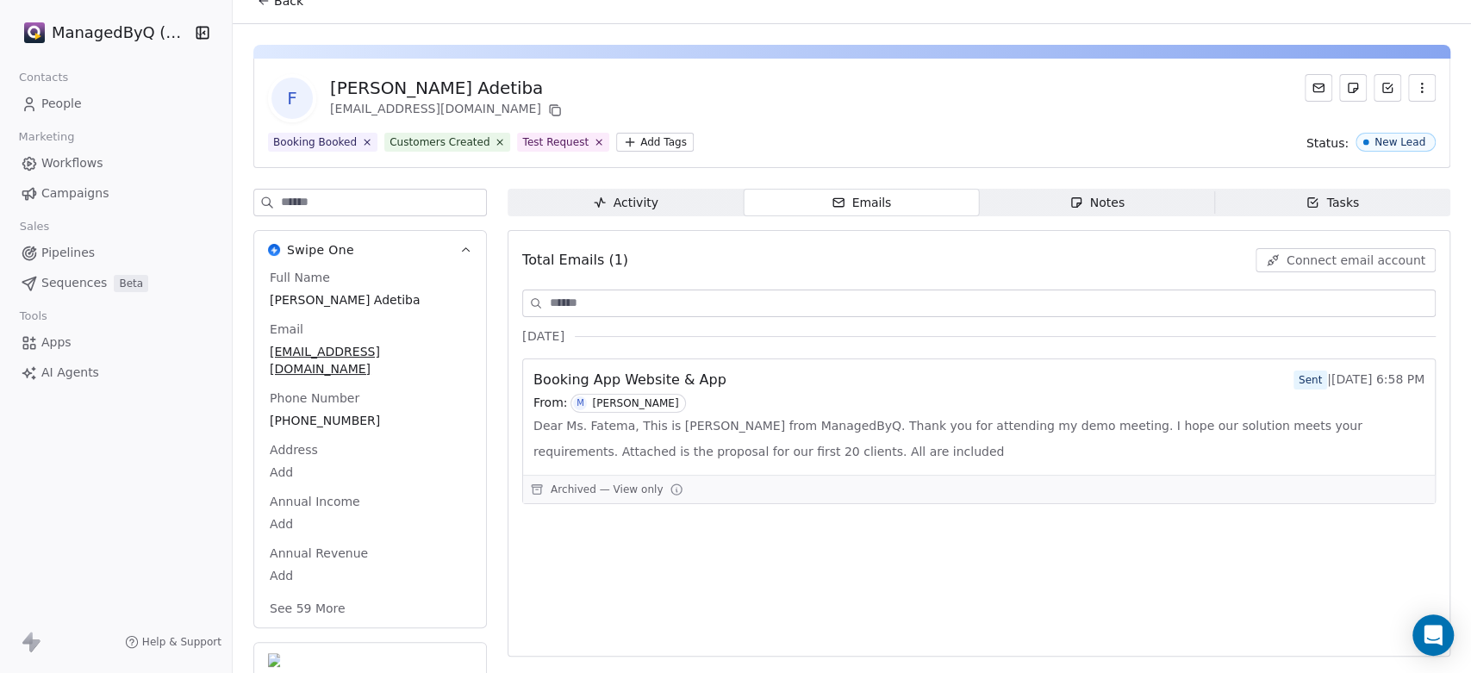
click at [671, 489] on icon at bounding box center [677, 490] width 14 height 14
click at [76, 109] on span "People" at bounding box center [61, 104] width 41 height 18
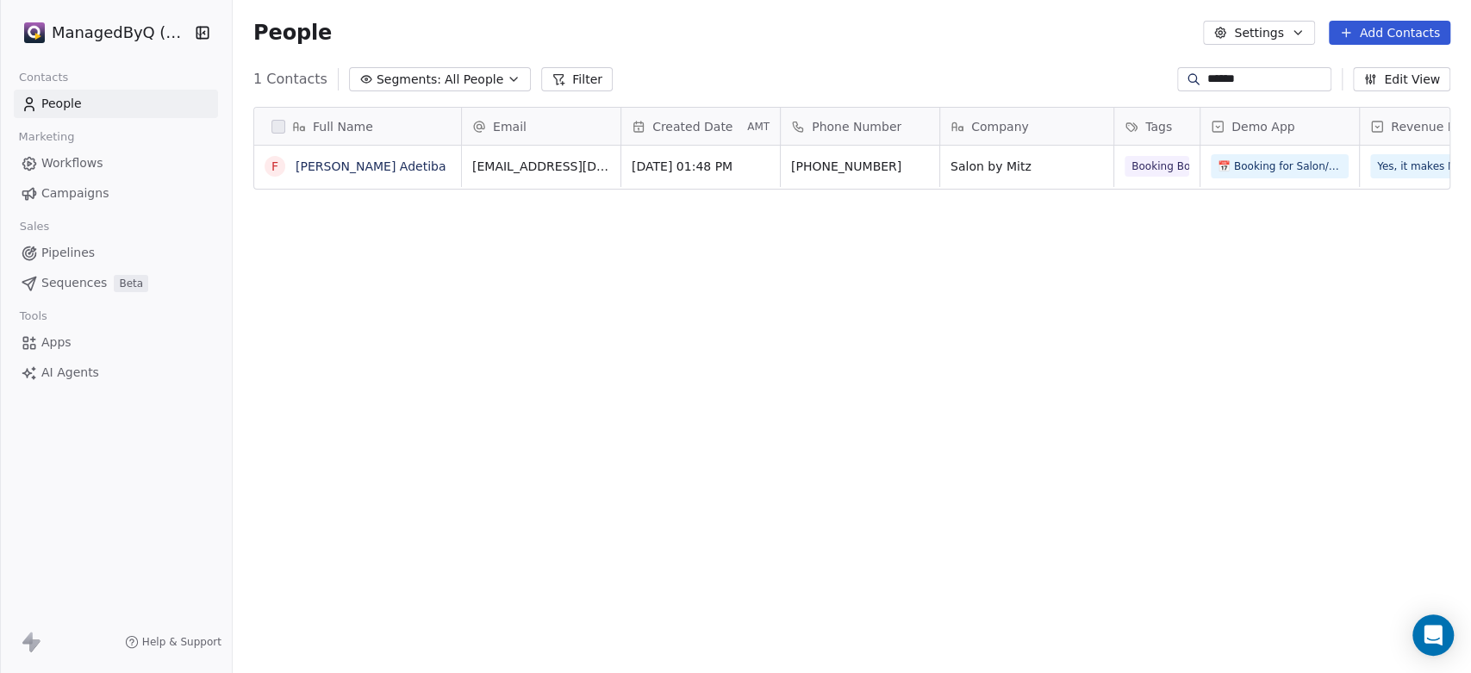
scroll to position [577, 1224]
